Goal: Task Accomplishment & Management: Complete application form

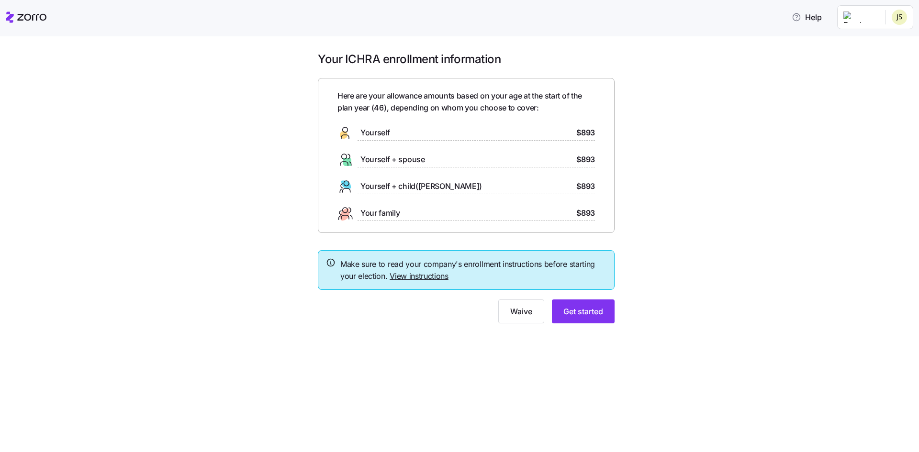
click at [481, 204] on div "Here are your allowance amounts based on your age at the start of the plan year…" at bounding box center [465, 155] width 257 height 131
drag, startPoint x: 596, startPoint y: 314, endPoint x: 666, endPoint y: 302, distance: 70.4
click at [596, 314] on span "Get started" at bounding box center [583, 311] width 40 height 11
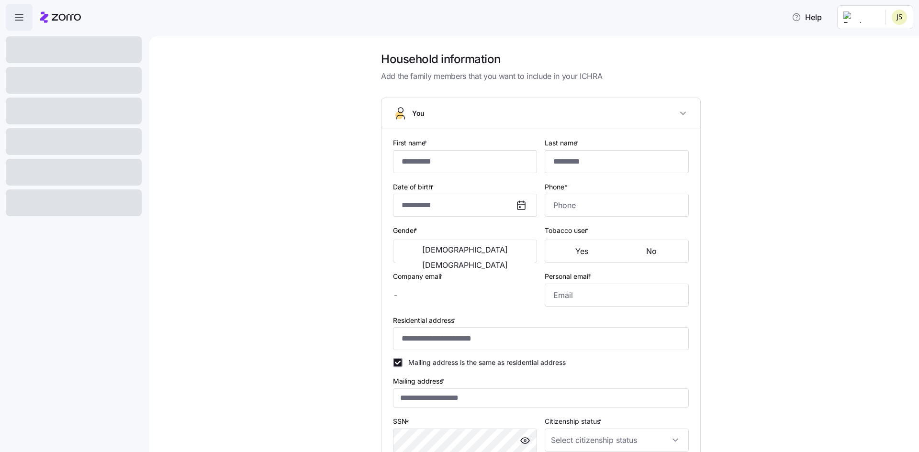
type input "*********"
type input "*******"
type input "[PERSON_NAME][EMAIL_ADDRESS][DOMAIN_NAME]"
type input "**********"
checkbox input "true"
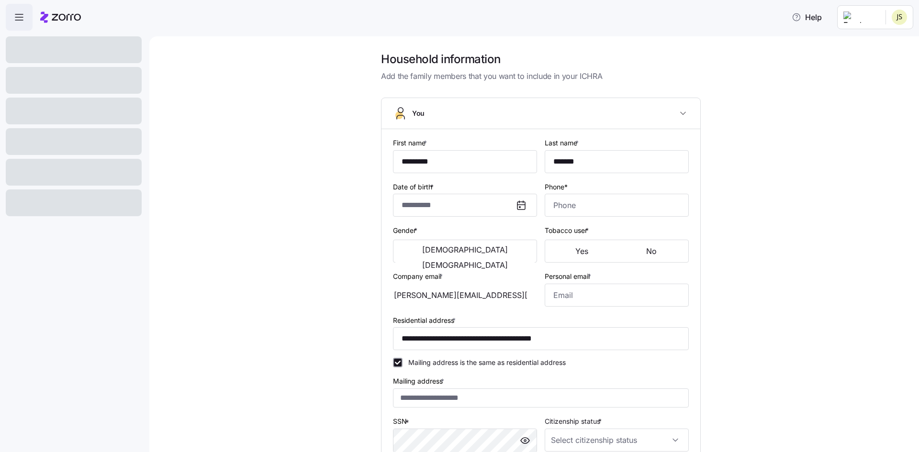
type input "**********"
type input "[PHONE_NUMBER]"
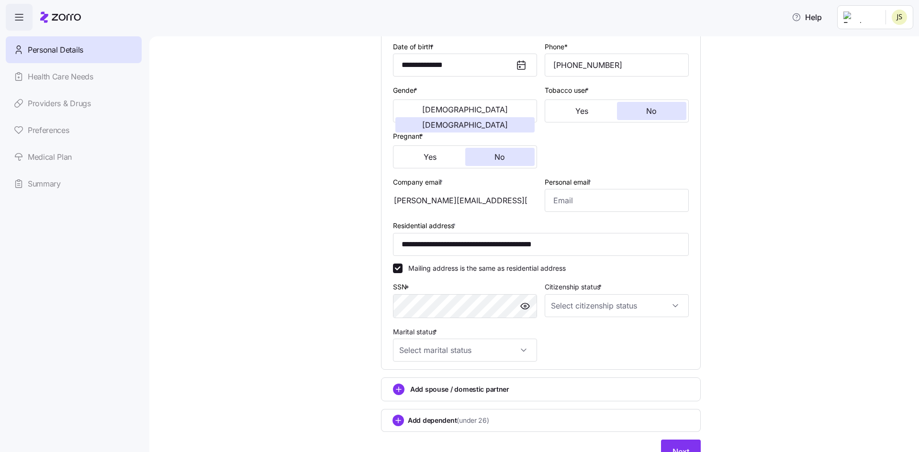
scroll to position [90, 0]
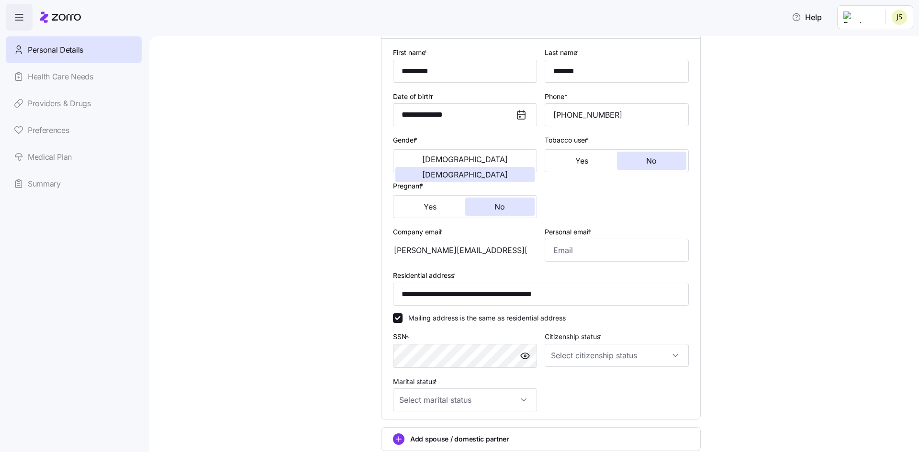
click at [61, 75] on div "Personal Details Health Care Needs Providers & Drugs Preferences Medical Plan S…" at bounding box center [74, 116] width 136 height 161
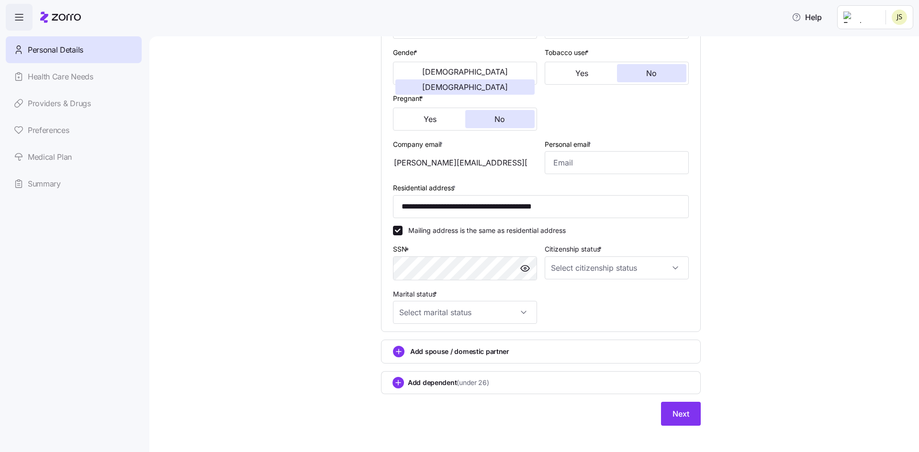
scroll to position [186, 0]
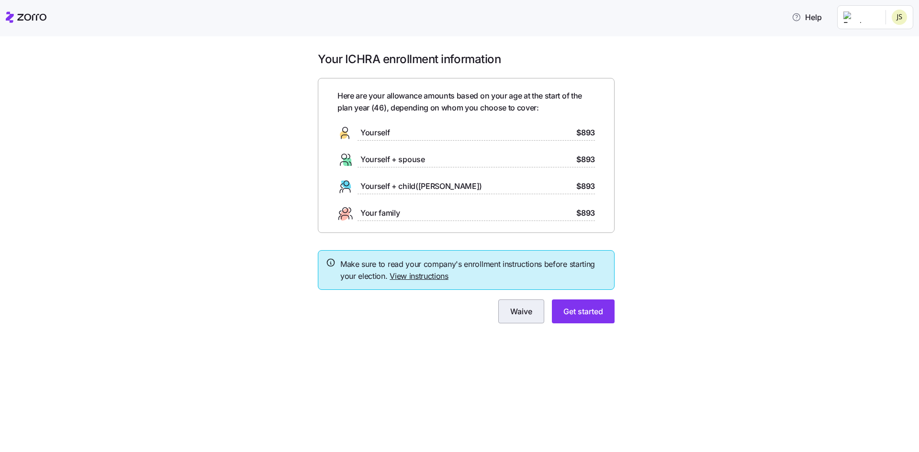
click at [516, 310] on span "Waive" at bounding box center [521, 311] width 22 height 11
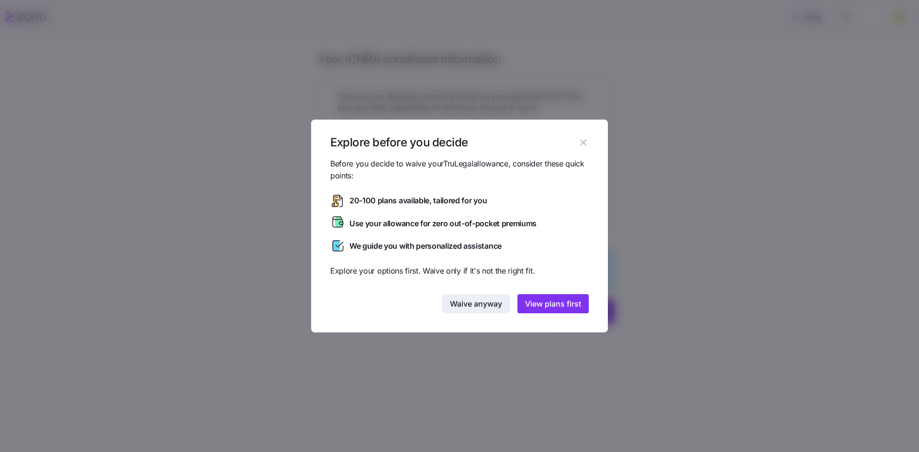
click at [469, 304] on span "Waive anyway" at bounding box center [476, 303] width 52 height 11
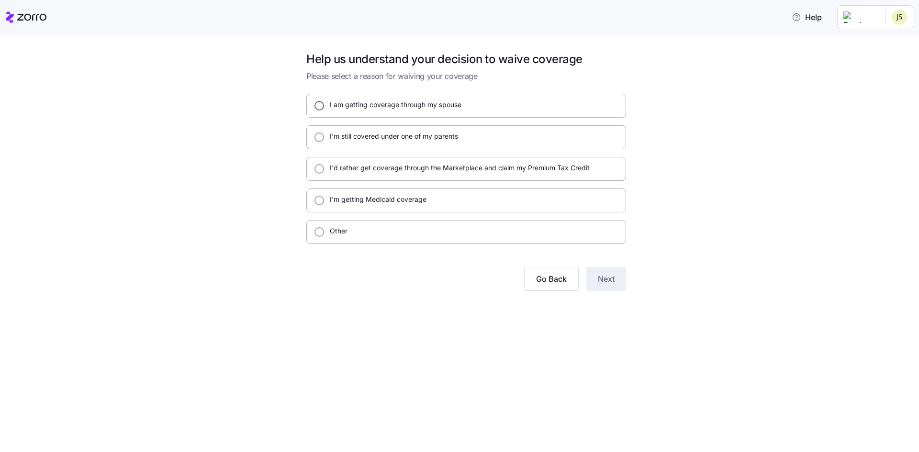
click at [317, 102] on input "I am getting coverage through my spouse" at bounding box center [319, 106] width 10 height 10
radio input "true"
click at [615, 280] on button "Next" at bounding box center [606, 279] width 40 height 24
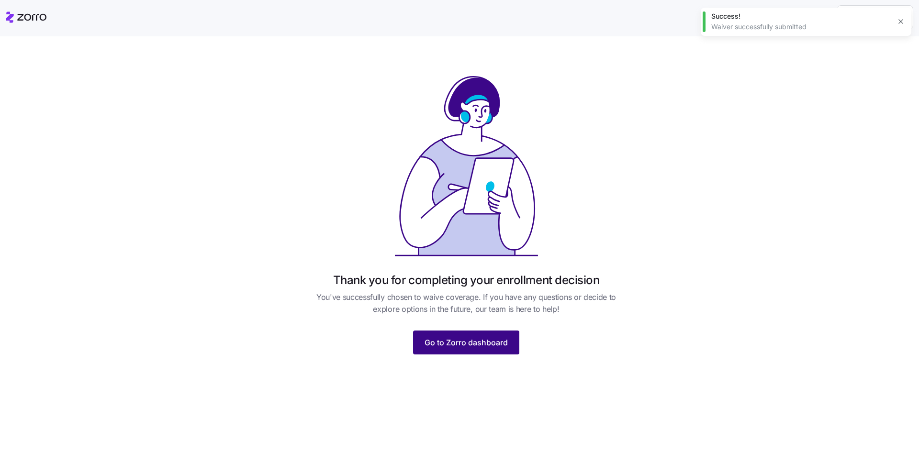
click at [489, 342] on span "Go to Zorro dashboard" at bounding box center [465, 342] width 83 height 11
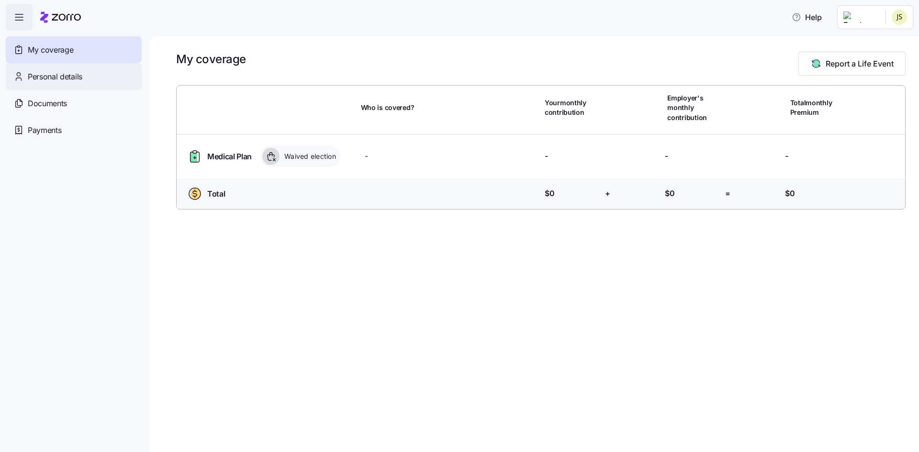
click at [72, 78] on span "Personal details" at bounding box center [55, 77] width 55 height 12
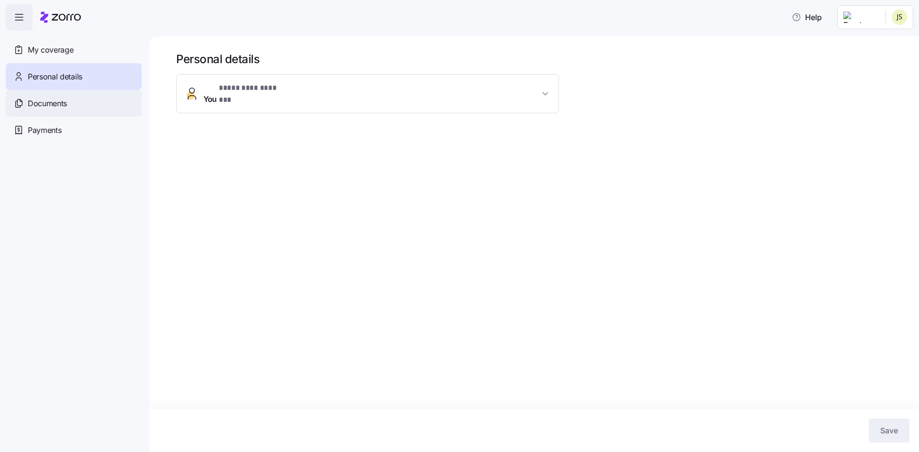
click at [48, 100] on span "Documents" at bounding box center [47, 104] width 39 height 12
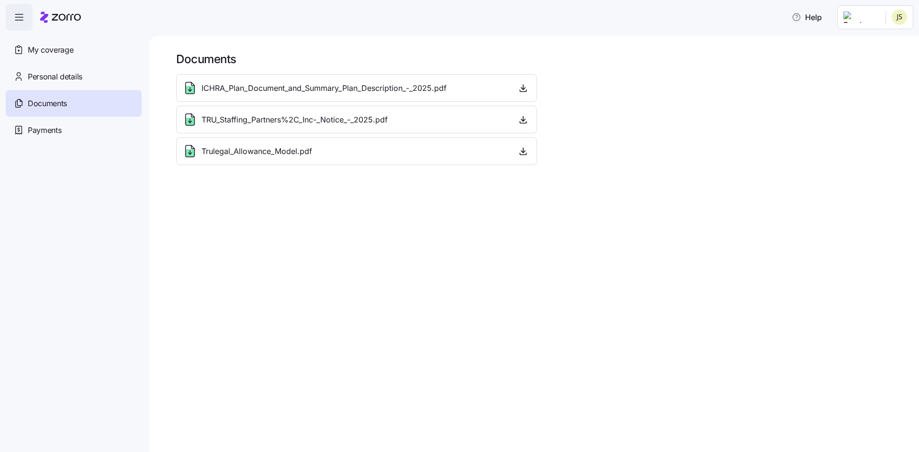
click at [46, 128] on span "Payments" at bounding box center [44, 130] width 33 height 12
